Goal: Find specific page/section: Find specific page/section

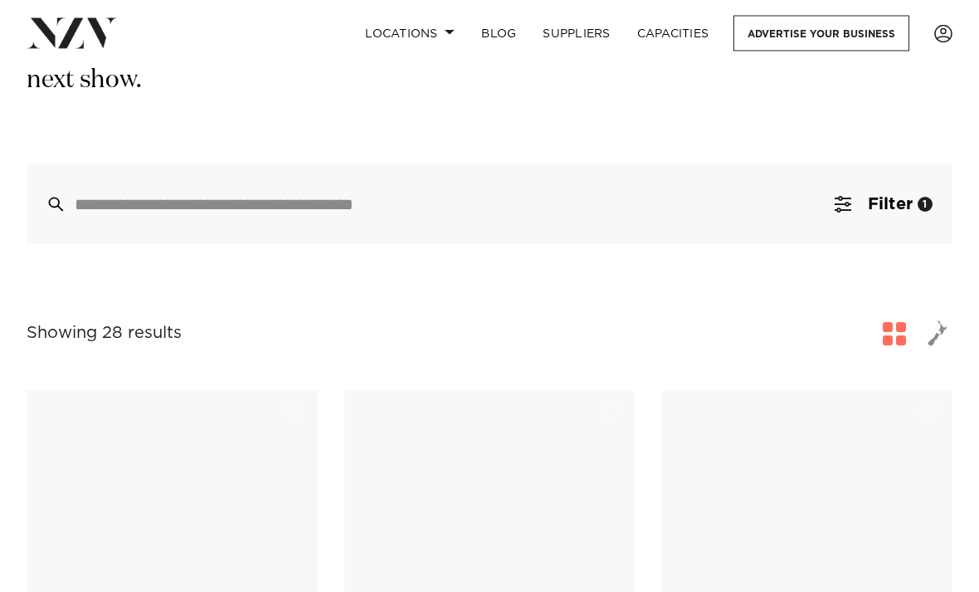
click at [839, 203] on span "button" at bounding box center [843, 205] width 17 height 17
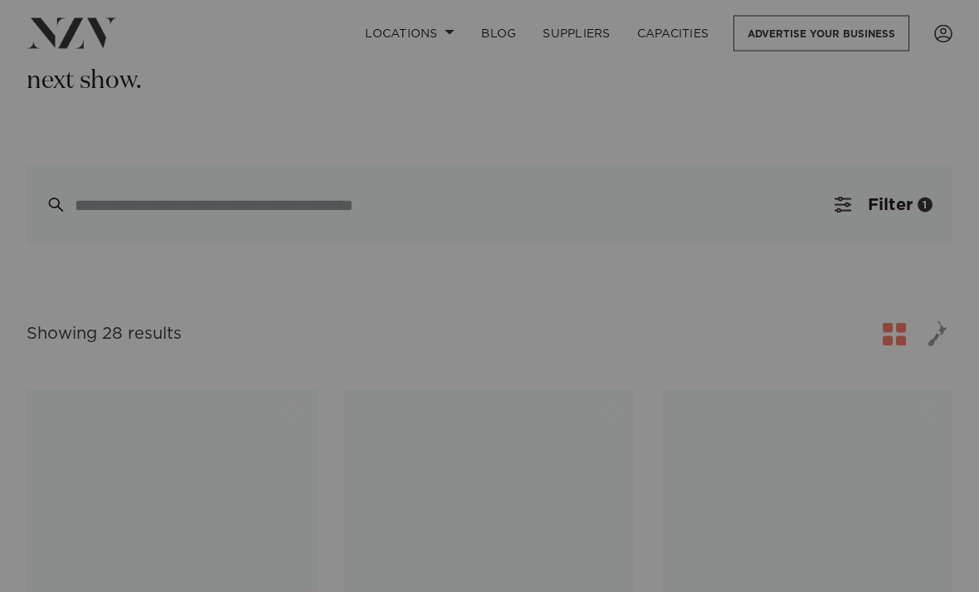
scroll to position [286, 0]
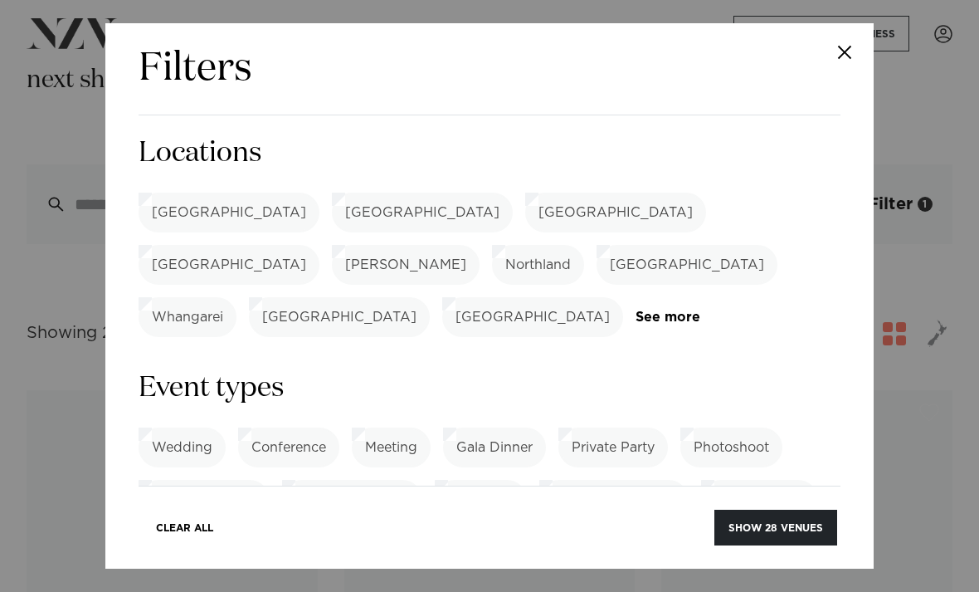
click at [332, 208] on label "[GEOGRAPHIC_DATA]" at bounding box center [422, 213] width 181 height 40
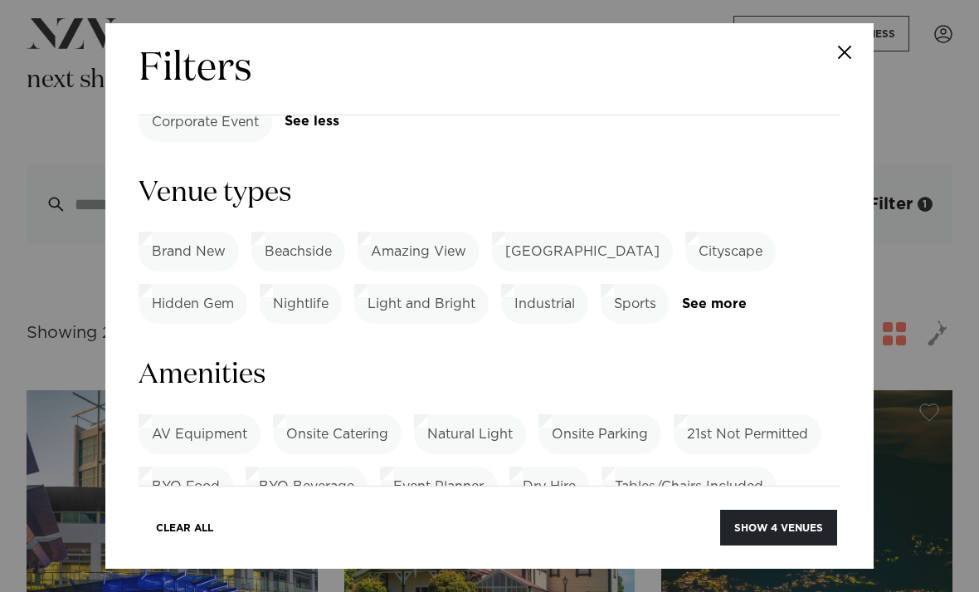
scroll to position [533, 0]
click at [733, 299] on link "See more" at bounding box center [746, 306] width 129 height 14
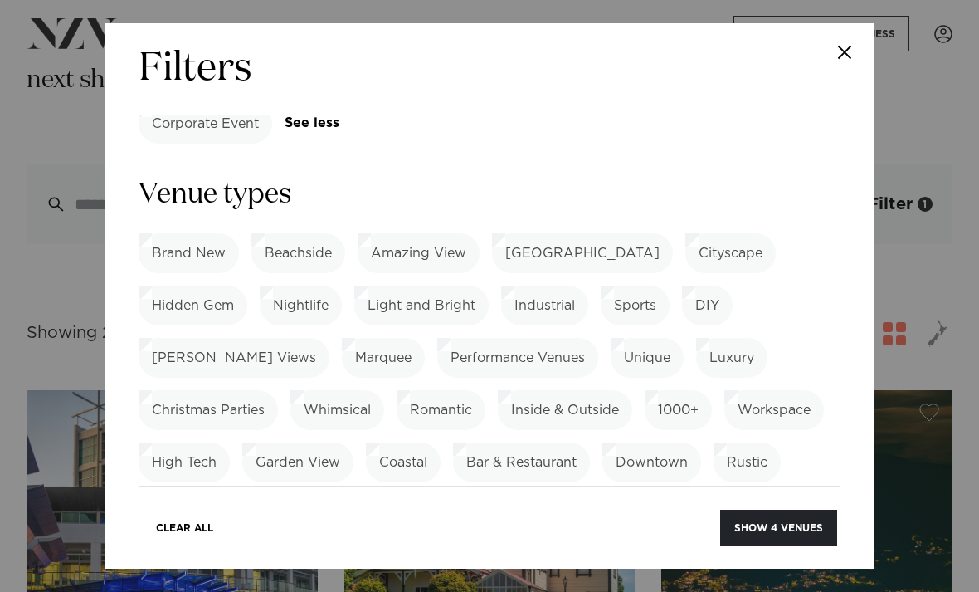
click at [814, 524] on button "Show 4 venues" at bounding box center [778, 528] width 117 height 36
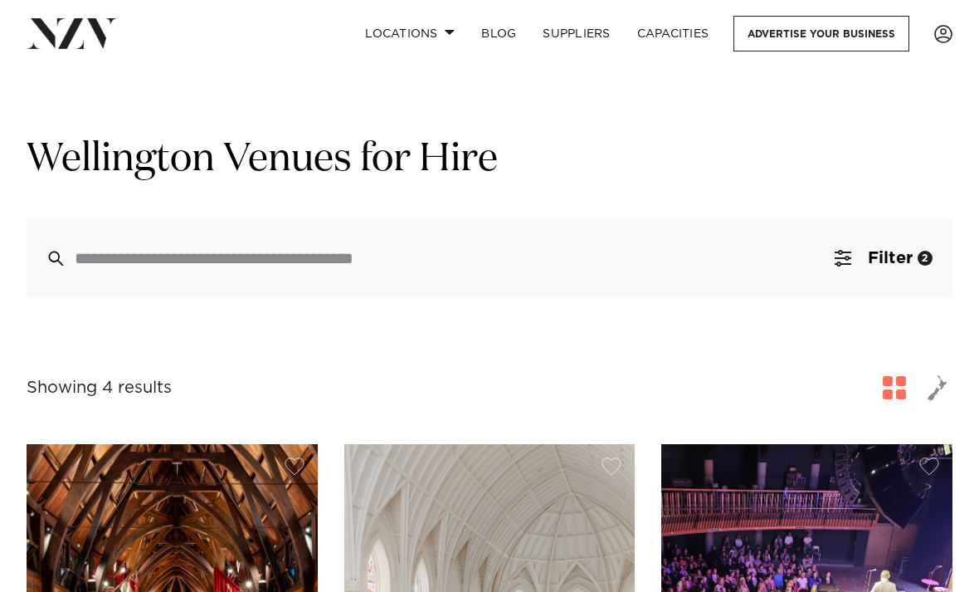
click at [849, 237] on button "Filter 2" at bounding box center [884, 258] width 138 height 80
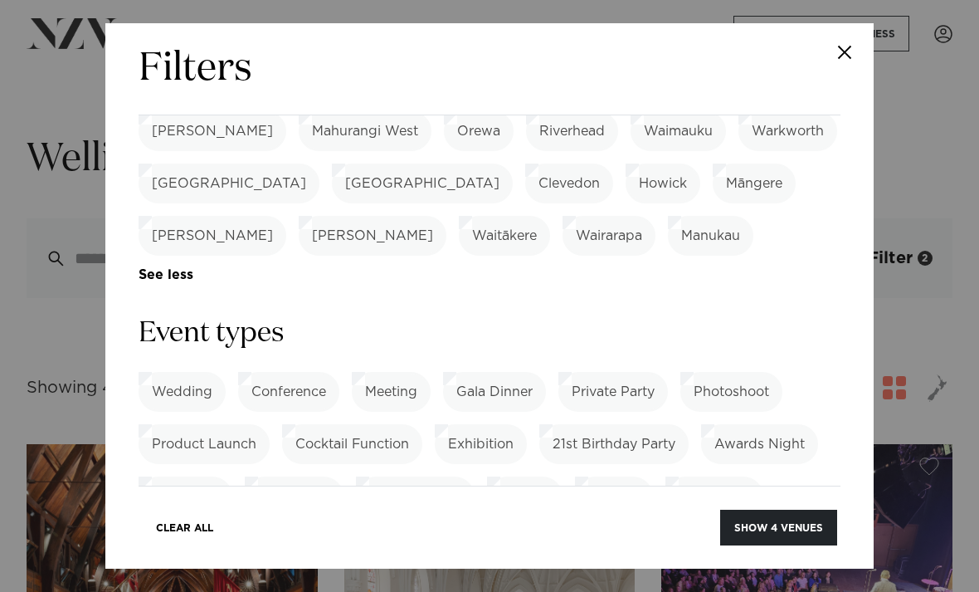
scroll to position [597, 0]
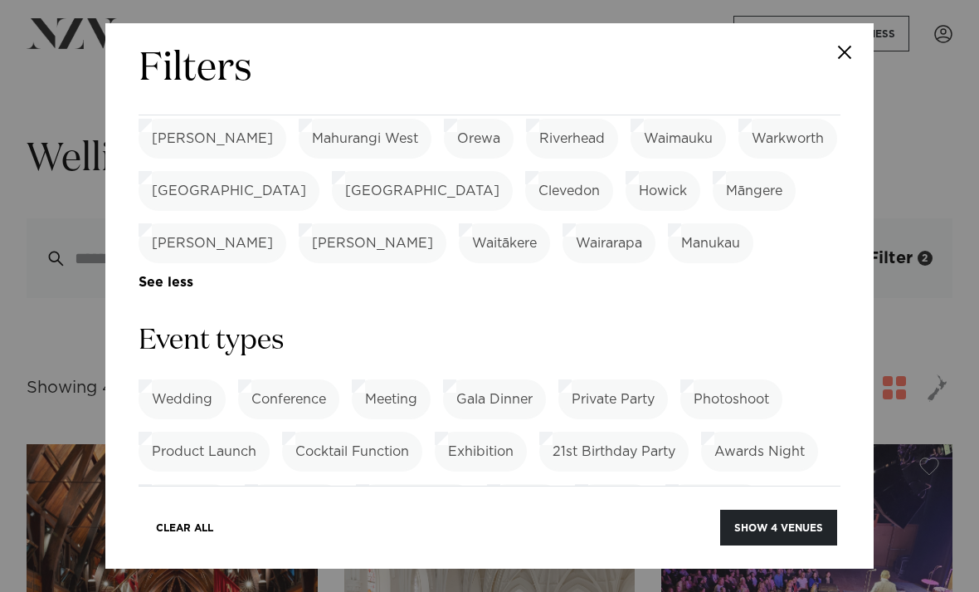
click at [547, 484] on label "Festival" at bounding box center [525, 504] width 76 height 40
click at [808, 530] on button "Show 1 venue" at bounding box center [784, 528] width 108 height 36
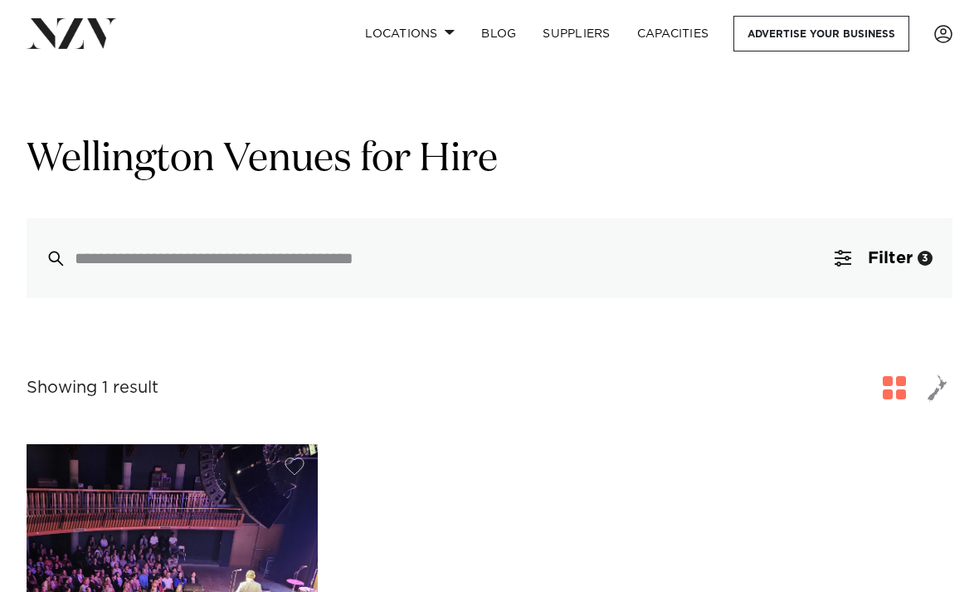
click at [843, 260] on span "button" at bounding box center [843, 258] width 17 height 17
